Goal: Task Accomplishment & Management: Complete application form

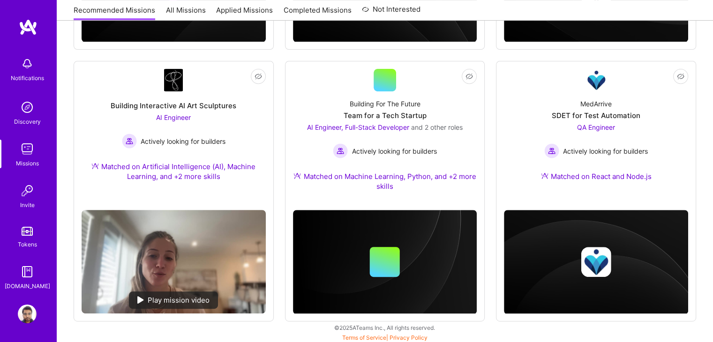
scroll to position [369, 0]
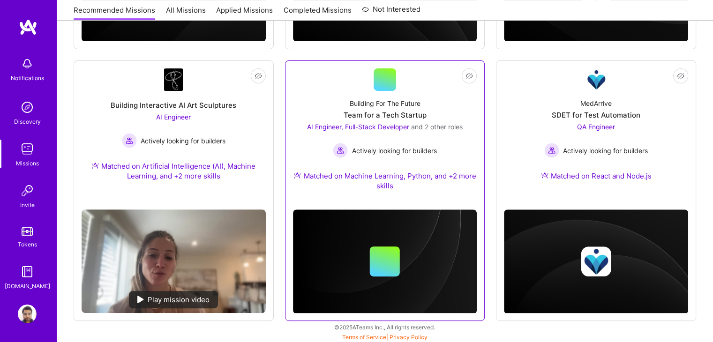
click at [431, 106] on div "Building For The Future Team for a Tech Startup AI Engineer, Full-Stack Develop…" at bounding box center [385, 146] width 184 height 111
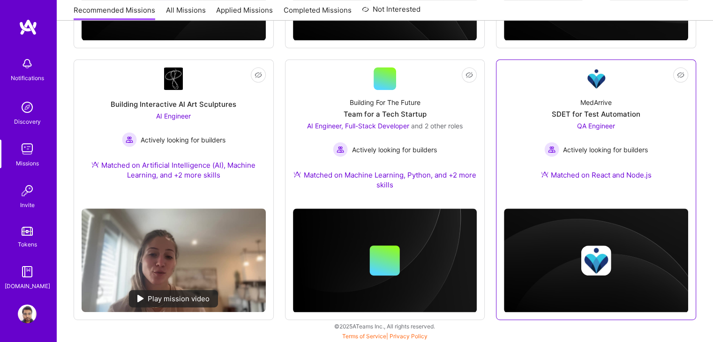
click at [519, 113] on div "MedArrive SDET for Test Automation QA Engineer Actively looking for builders Ma…" at bounding box center [596, 140] width 184 height 101
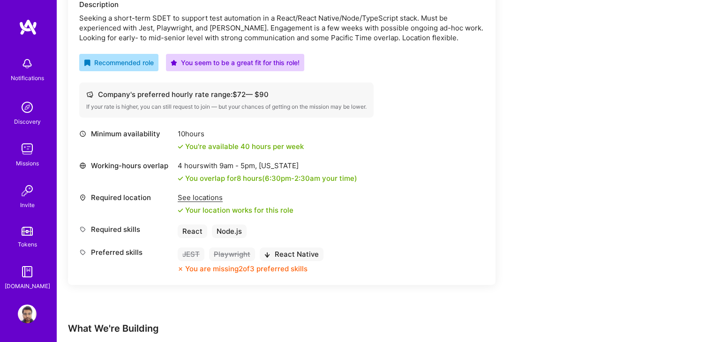
scroll to position [294, 0]
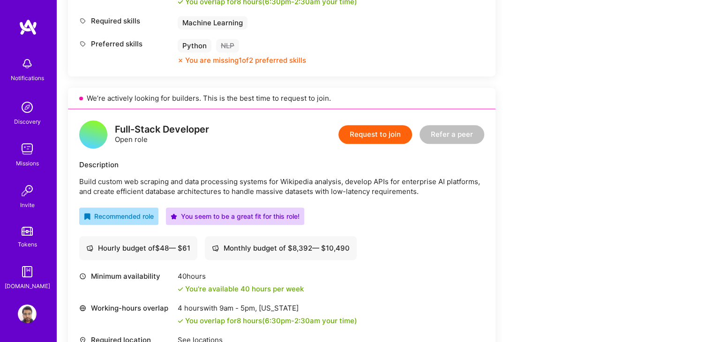
scroll to position [452, 0]
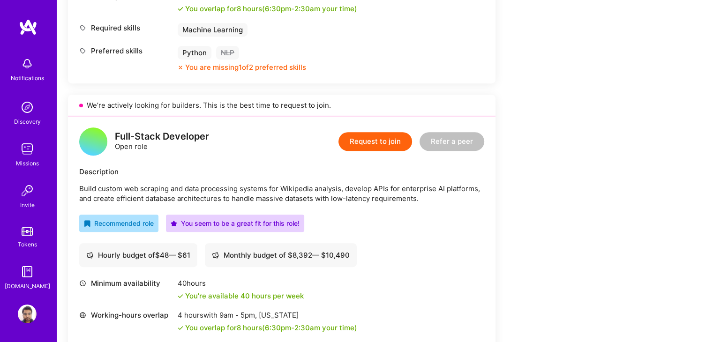
click at [355, 141] on button "Request to join" at bounding box center [375, 141] width 74 height 19
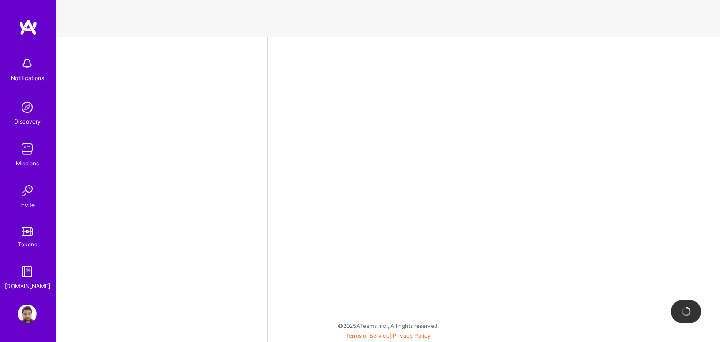
select select "IN"
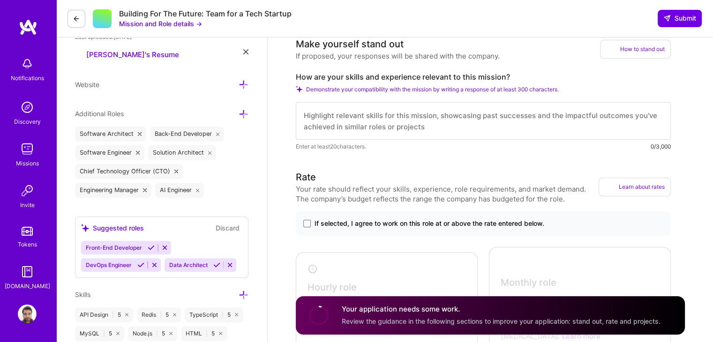
scroll to position [275, 0]
click at [547, 130] on textarea at bounding box center [483, 120] width 375 height 37
click at [427, 228] on span "If selected, I agree to work on this role at or above the rate entered below." at bounding box center [429, 222] width 230 height 9
click at [0, 0] on input "If selected, I agree to work on this role at or above the rate entered below." at bounding box center [0, 0] width 0 height 0
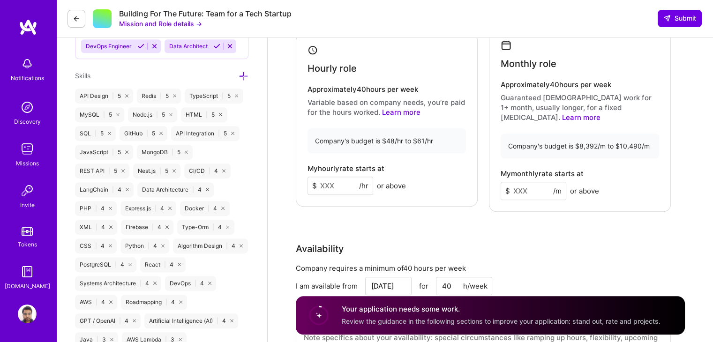
scroll to position [495, 0]
click at [329, 188] on input at bounding box center [340, 185] width 66 height 18
type input "50"
click at [529, 185] on input at bounding box center [533, 190] width 66 height 18
click at [525, 190] on input at bounding box center [533, 190] width 66 height 18
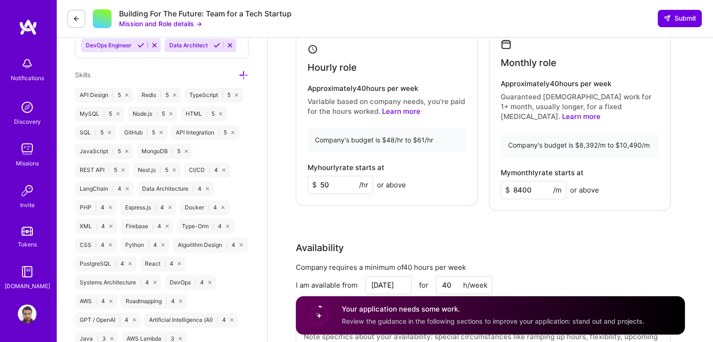
type input "8400"
click at [537, 223] on div "Rate Your rate should reflect your skills, experience, role requirements, and m…" at bounding box center [490, 161] width 389 height 423
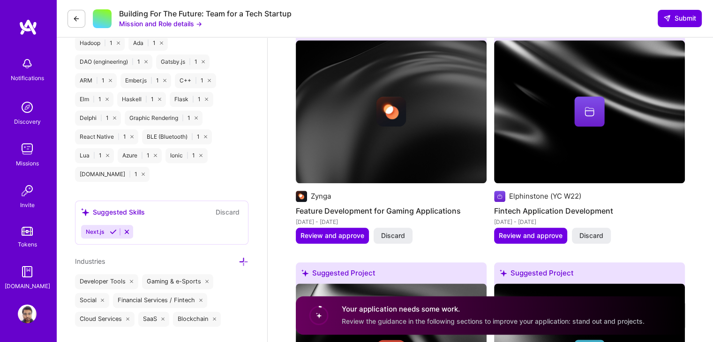
scroll to position [1053, 0]
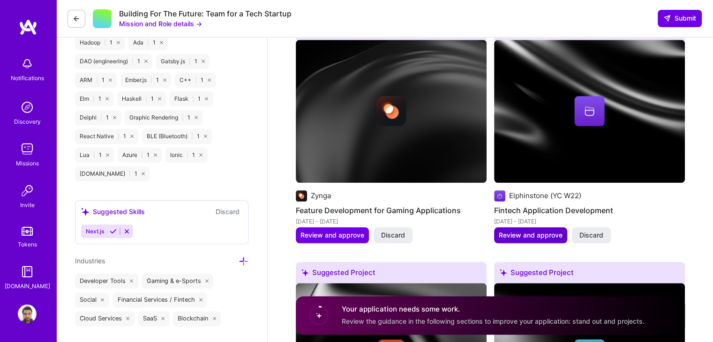
click at [522, 231] on span "Review and approve" at bounding box center [531, 235] width 64 height 9
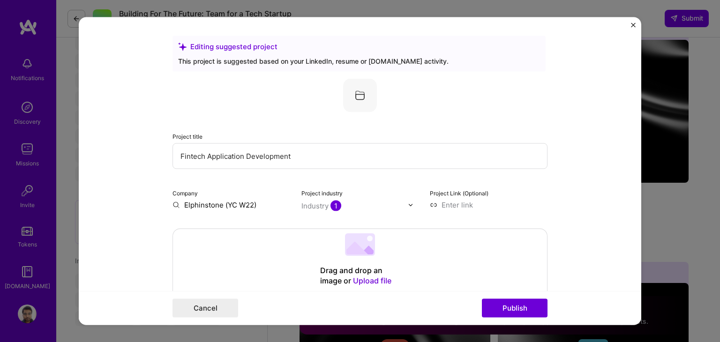
click at [632, 24] on img "Close" at bounding box center [633, 25] width 5 height 5
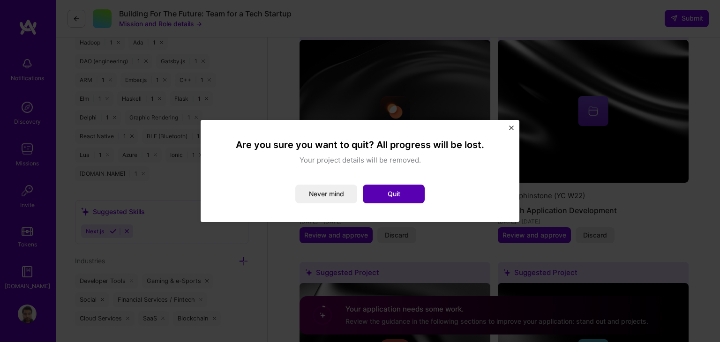
click at [399, 194] on button "Quit" at bounding box center [394, 194] width 62 height 19
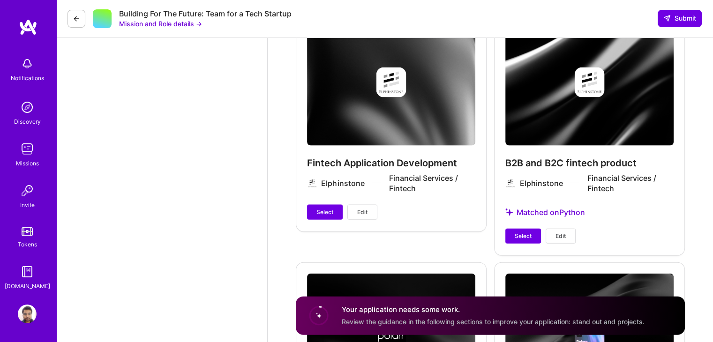
scroll to position [2025, 0]
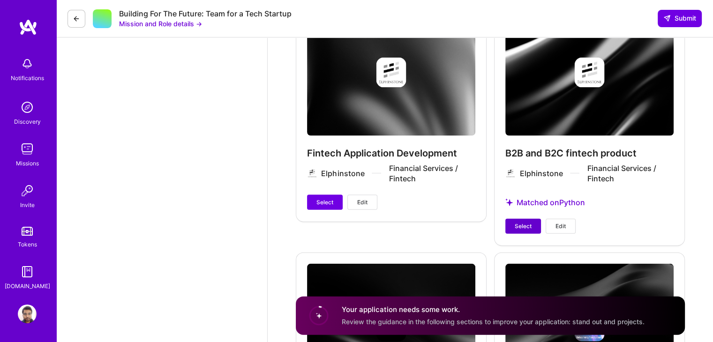
click at [530, 223] on span "Select" at bounding box center [522, 226] width 17 height 8
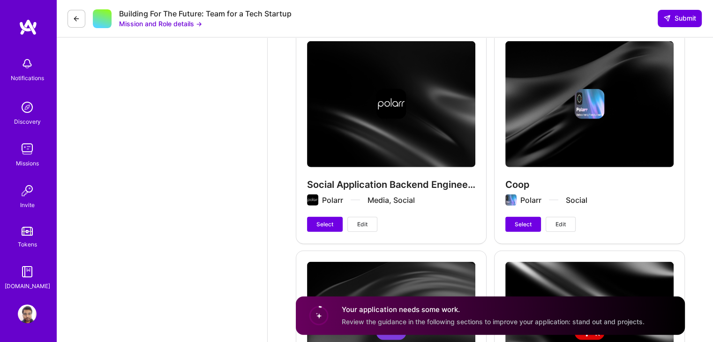
scroll to position [2249, 0]
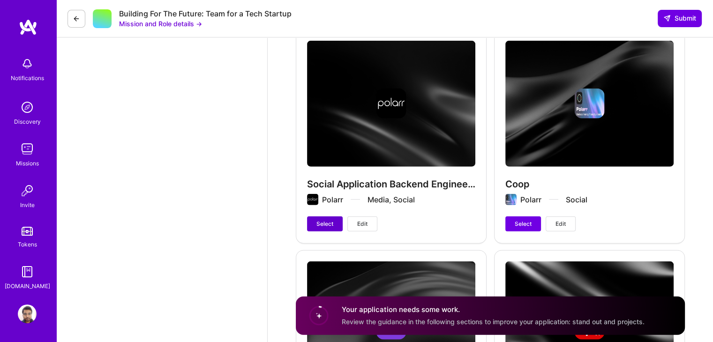
click at [320, 224] on span "Select" at bounding box center [324, 224] width 17 height 8
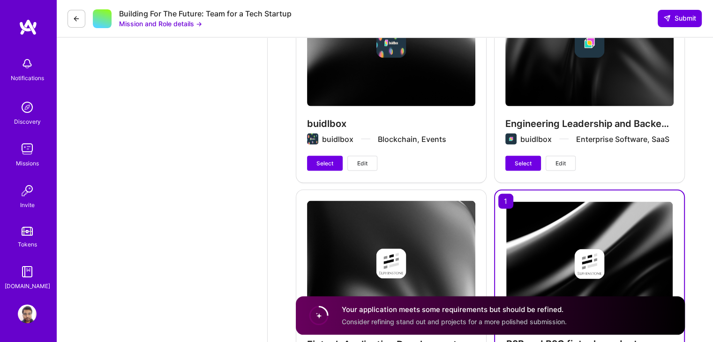
scroll to position [1830, 0]
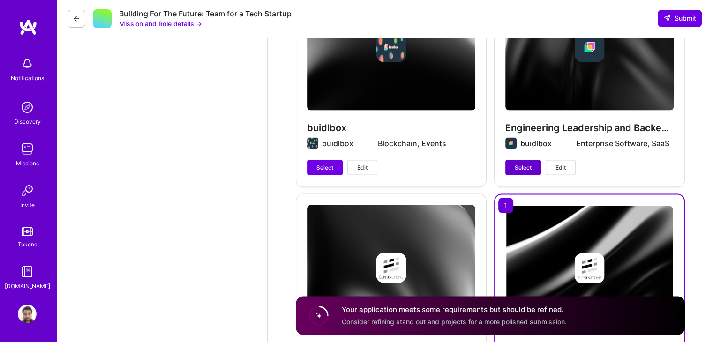
click at [521, 169] on span "Select" at bounding box center [522, 168] width 17 height 8
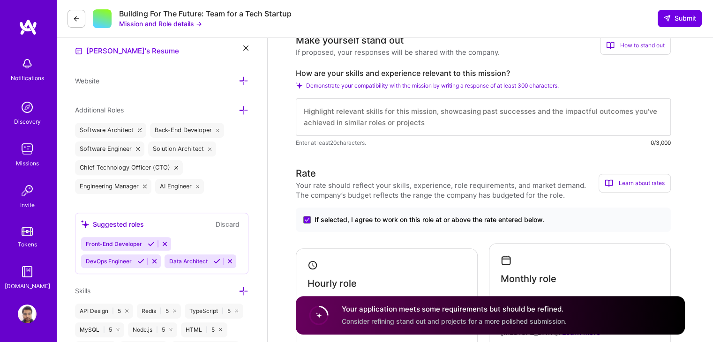
scroll to position [0, 0]
click at [420, 135] on textarea at bounding box center [483, 116] width 375 height 37
click at [25, 160] on div "Missions" at bounding box center [27, 163] width 23 height 10
click at [548, 128] on textarea at bounding box center [483, 116] width 375 height 37
paste textarea "I have been working on backend and infra projects for more than 10 years, and s…"
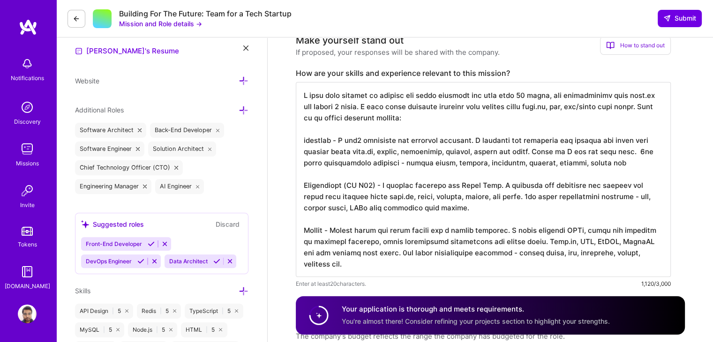
click at [409, 104] on textarea at bounding box center [483, 179] width 375 height 195
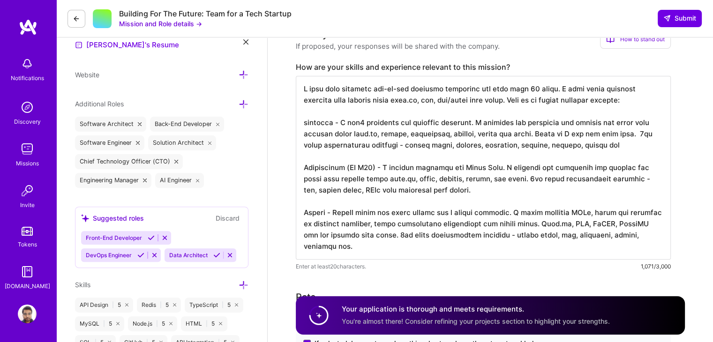
scroll to position [284, 0]
click at [373, 110] on textarea at bounding box center [483, 169] width 375 height 184
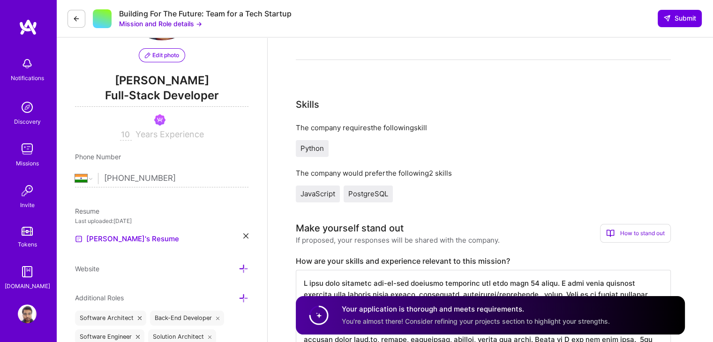
scroll to position [0, 0]
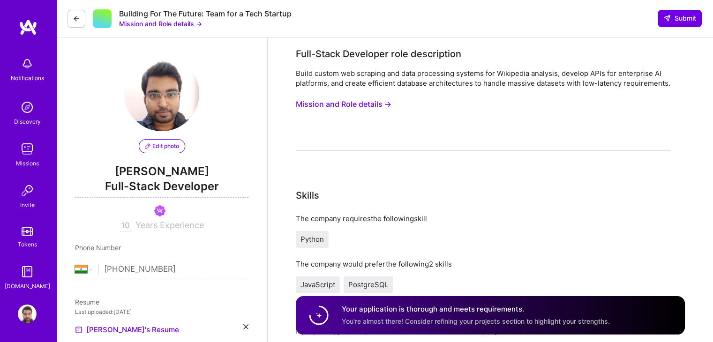
click at [375, 113] on button "Mission and Role details →" at bounding box center [344, 104] width 96 height 17
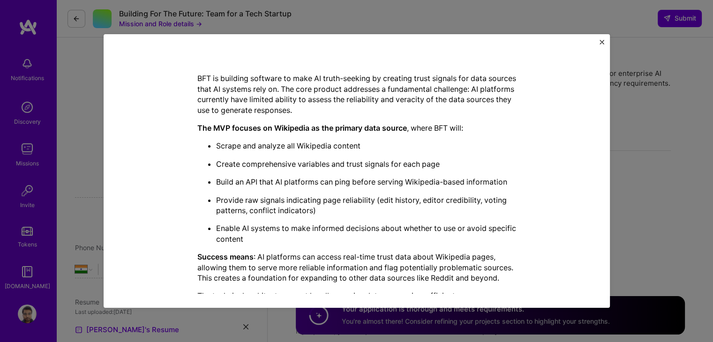
scroll to position [192, 0]
click at [622, 150] on div "Mission Description and Role Details Full-Stack Developer role description Buil…" at bounding box center [356, 171] width 713 height 342
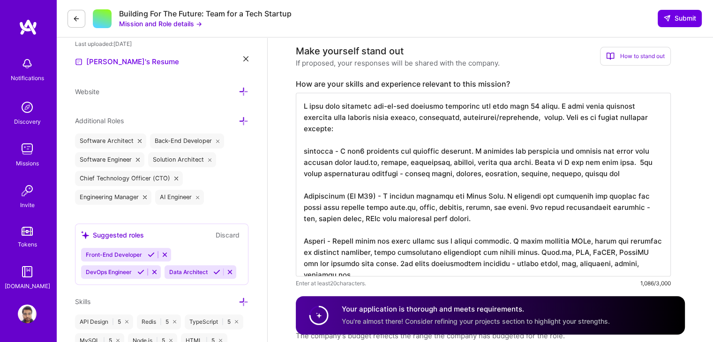
scroll to position [269, 0]
click at [507, 127] on textarea at bounding box center [483, 184] width 375 height 184
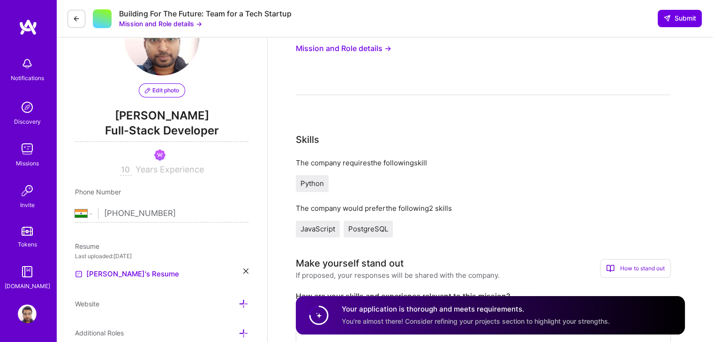
scroll to position [0, 0]
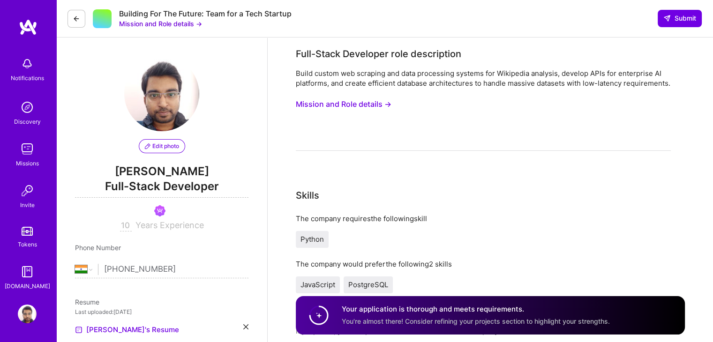
click at [366, 108] on button "Mission and Role details →" at bounding box center [344, 104] width 96 height 17
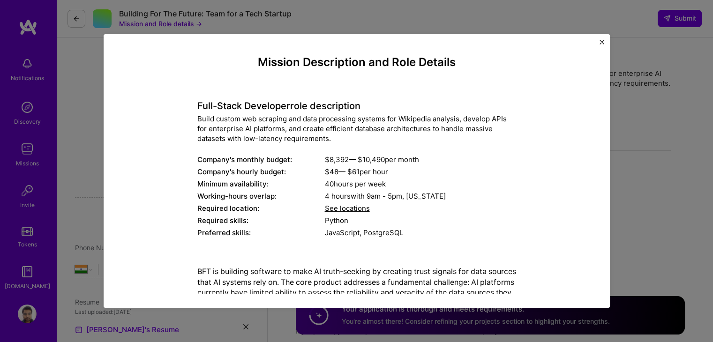
click at [600, 44] on img "Close" at bounding box center [601, 42] width 5 height 5
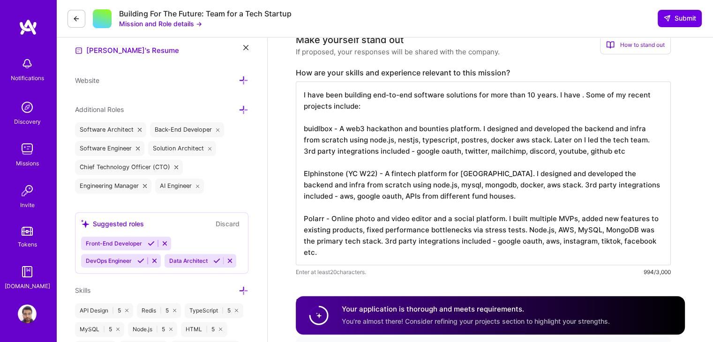
scroll to position [281, 0]
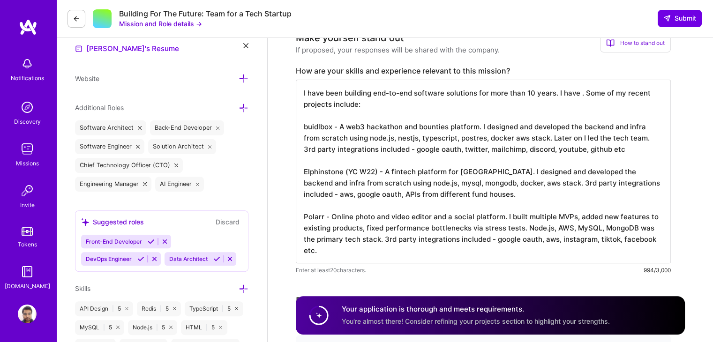
click at [543, 111] on textarea "I have been building end-to-end software solutions for more than 10 years. I ha…" at bounding box center [483, 172] width 375 height 184
click at [577, 104] on textarea "I have been building end-to-end software solutions for more than 10 years. I ha…" at bounding box center [483, 172] width 375 height 184
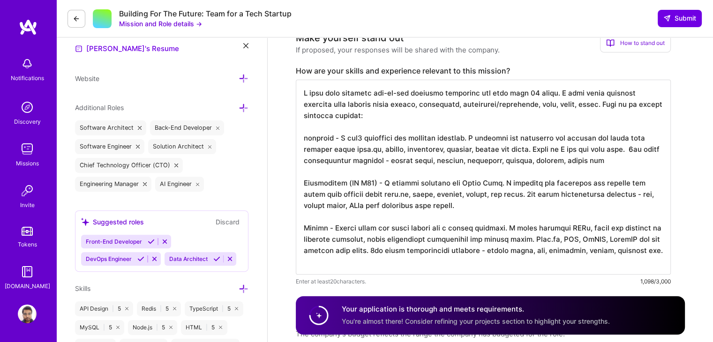
click at [578, 104] on textarea at bounding box center [483, 177] width 375 height 195
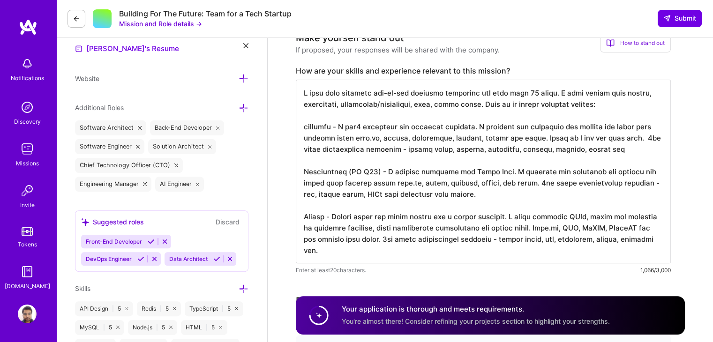
click at [553, 105] on textarea at bounding box center [483, 172] width 375 height 184
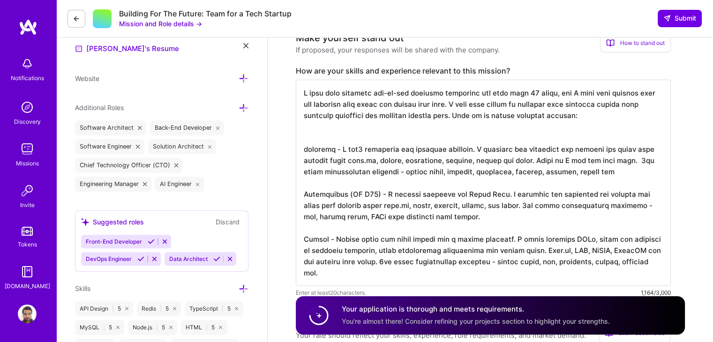
click at [597, 141] on textarea at bounding box center [483, 183] width 375 height 206
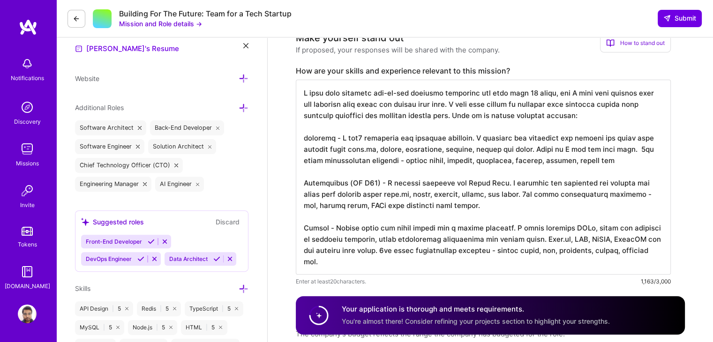
click at [646, 149] on textarea at bounding box center [483, 177] width 375 height 195
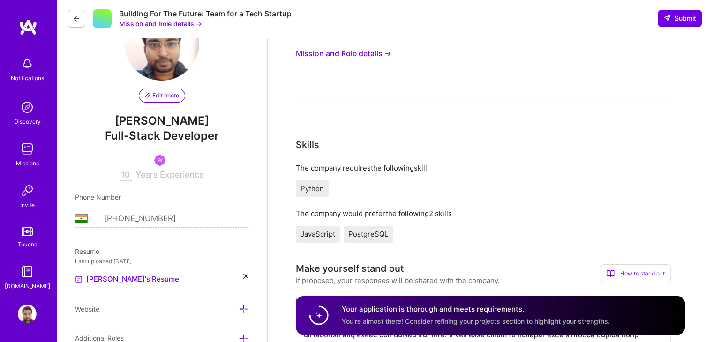
scroll to position [0, 0]
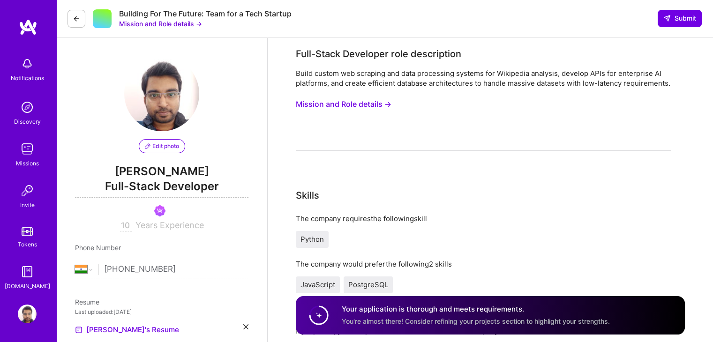
click at [350, 112] on button "Mission and Role details →" at bounding box center [344, 104] width 96 height 17
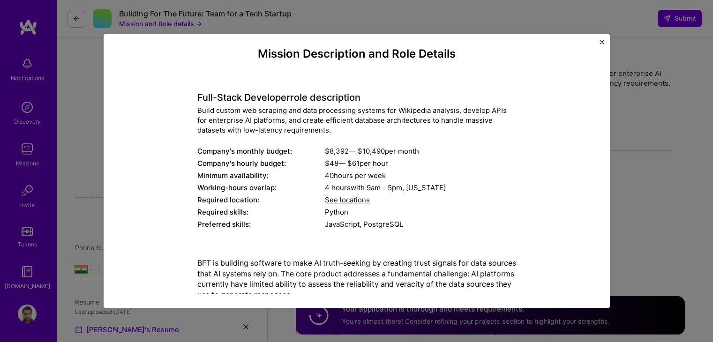
scroll to position [11, 0]
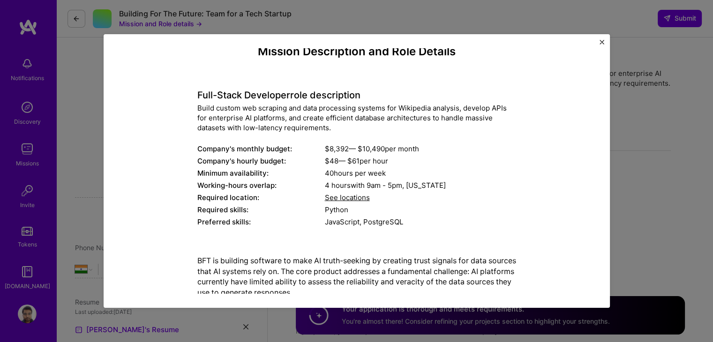
click at [700, 181] on div "Mission Description and Role Details Full-Stack Developer role description Buil…" at bounding box center [356, 171] width 713 height 342
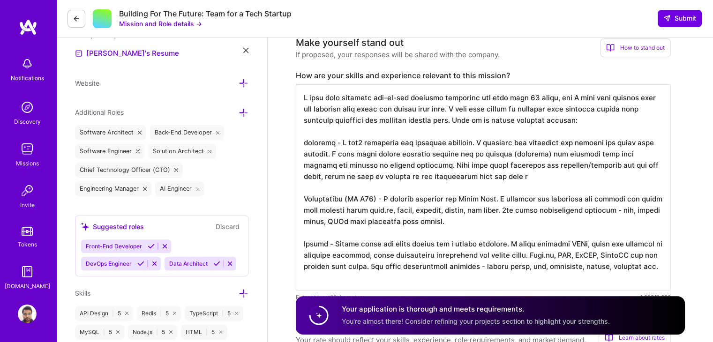
scroll to position [282, 0]
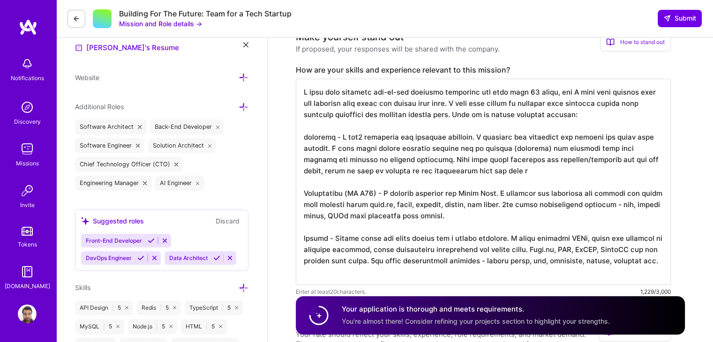
click at [535, 179] on textarea at bounding box center [483, 182] width 375 height 206
click at [432, 167] on textarea at bounding box center [483, 182] width 375 height 206
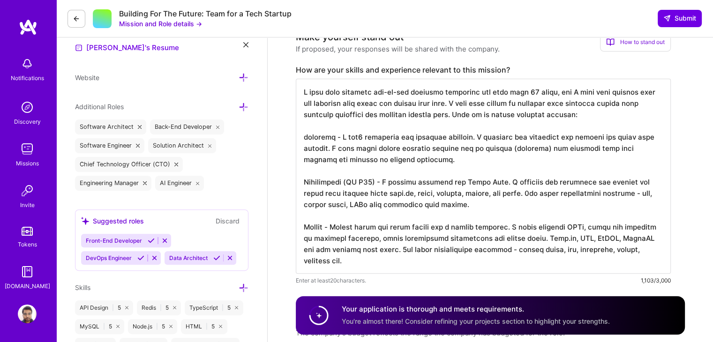
click at [611, 151] on textarea at bounding box center [483, 176] width 375 height 195
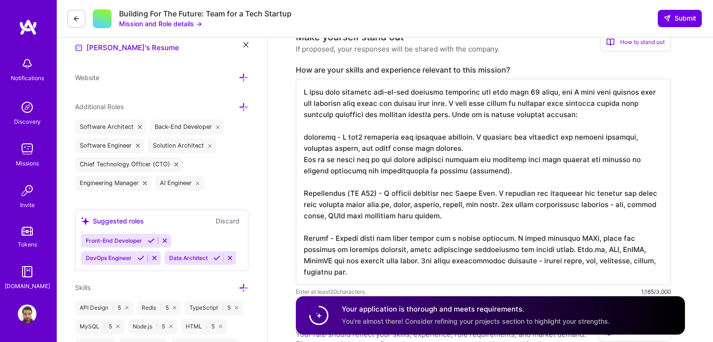
click at [627, 202] on textarea at bounding box center [483, 182] width 375 height 206
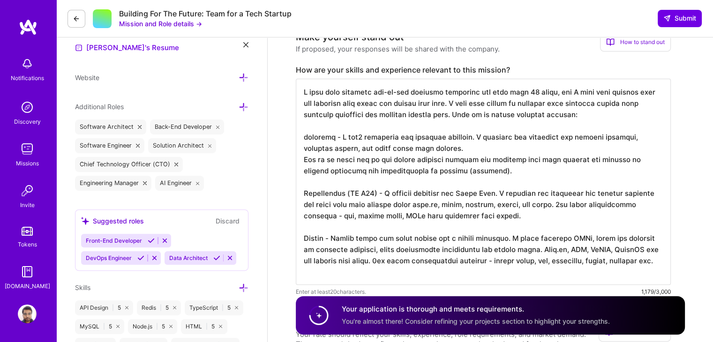
type textarea "I have been building end-to-end software solutions for more than 10 years, and …"
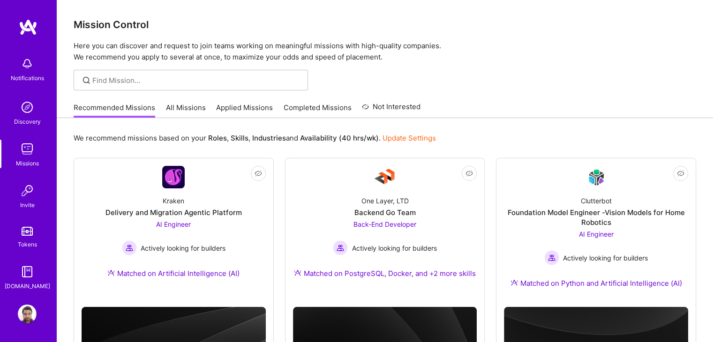
click at [242, 104] on link "Applied Missions" at bounding box center [244, 110] width 57 height 15
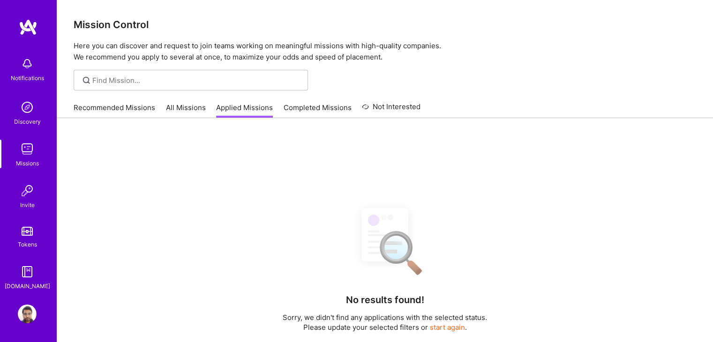
click at [493, 60] on p "Here you can discover and request to join teams working on meaningful missions …" at bounding box center [385, 51] width 622 height 22
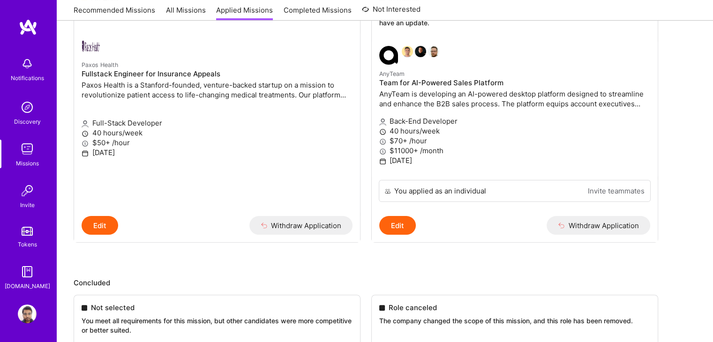
scroll to position [165, 0]
click at [513, 139] on p "$70+ /hour" at bounding box center [514, 142] width 271 height 10
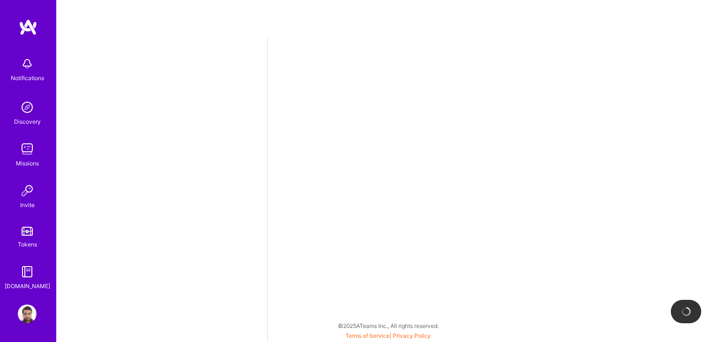
select select "IN"
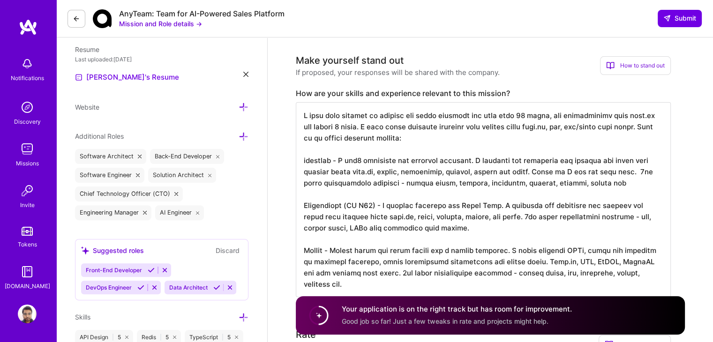
scroll to position [254, 0]
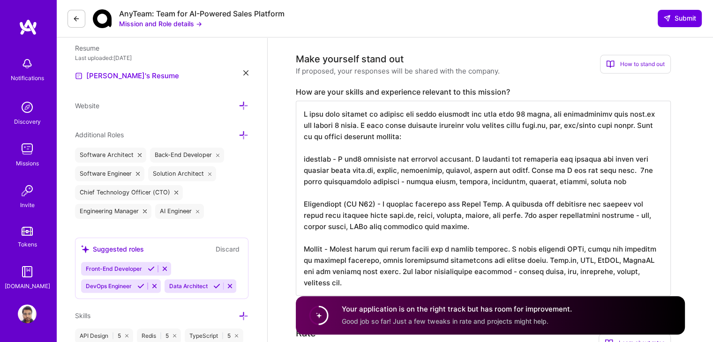
click at [451, 150] on textarea at bounding box center [483, 198] width 375 height 195
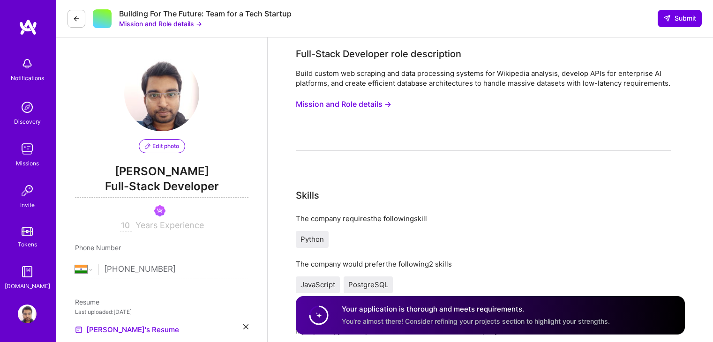
select select "IN"
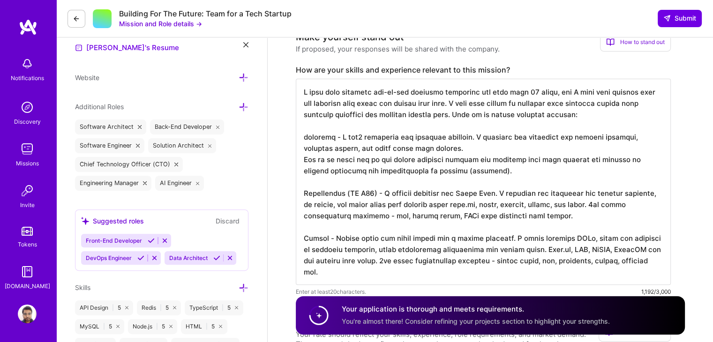
scroll to position [0, 0]
click at [473, 215] on textarea at bounding box center [483, 182] width 375 height 206
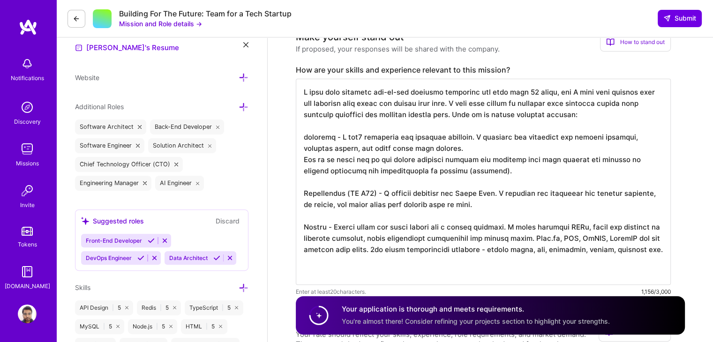
scroll to position [0, 0]
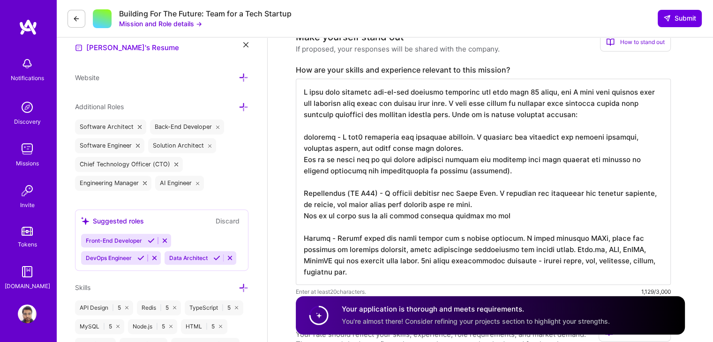
click at [485, 169] on textarea at bounding box center [483, 182] width 375 height 206
click at [506, 228] on textarea at bounding box center [483, 182] width 375 height 206
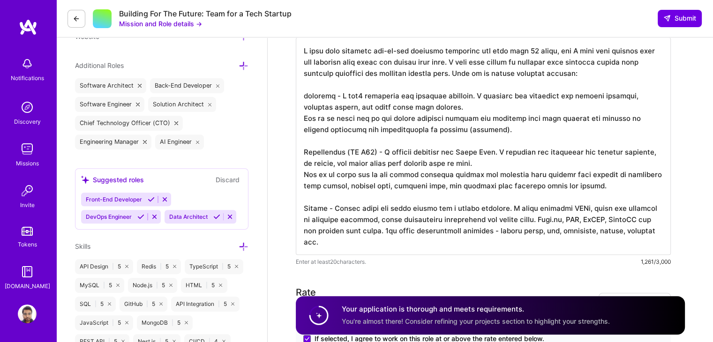
scroll to position [324, 0]
click at [526, 228] on textarea at bounding box center [483, 145] width 375 height 217
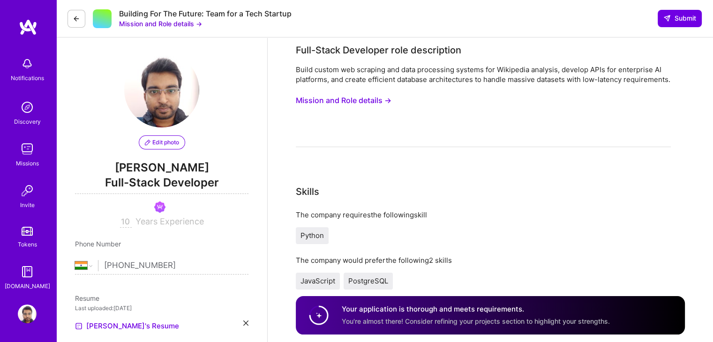
scroll to position [0, 0]
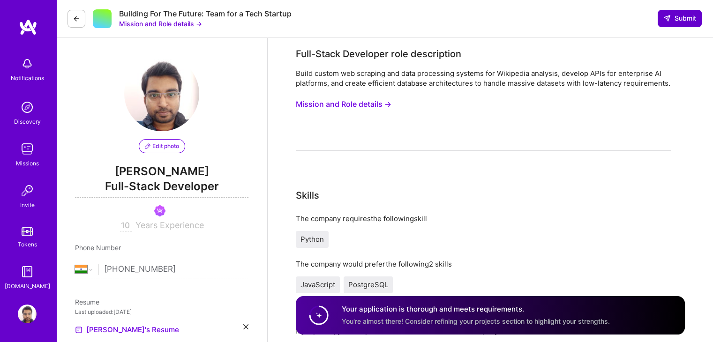
type textarea "I have been building end-to-end software solutions for more than 10 years, and …"
click at [666, 18] on icon at bounding box center [666, 18] width 7 height 7
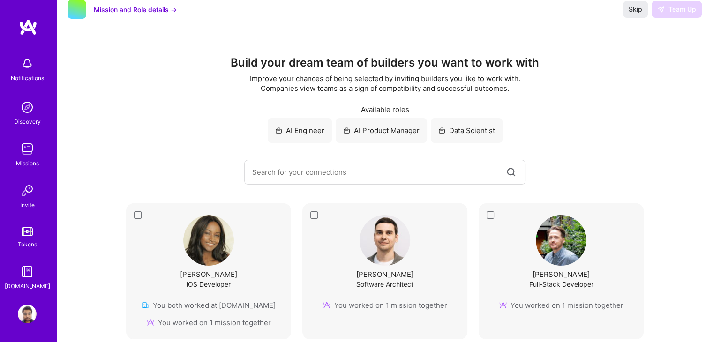
click at [28, 164] on div "Missions" at bounding box center [27, 163] width 23 height 10
